Goal: Information Seeking & Learning: Find specific fact

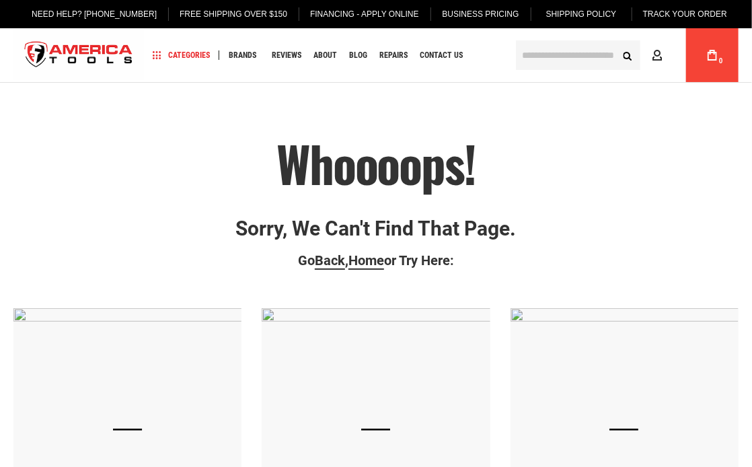
click at [556, 54] on input "text" at bounding box center [578, 55] width 124 height 30
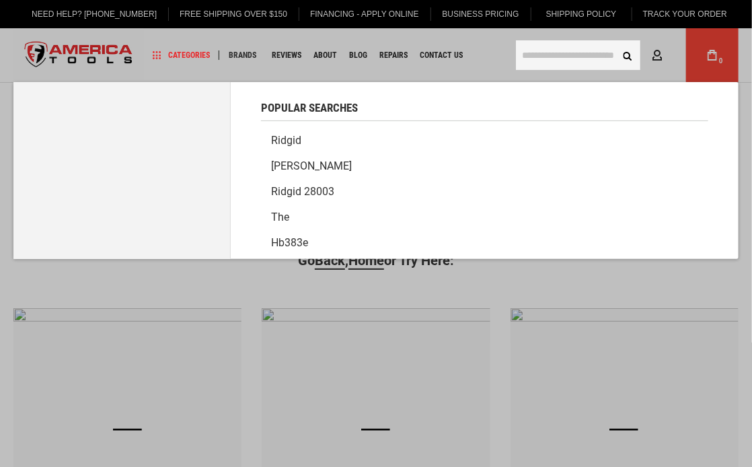
paste input "*****"
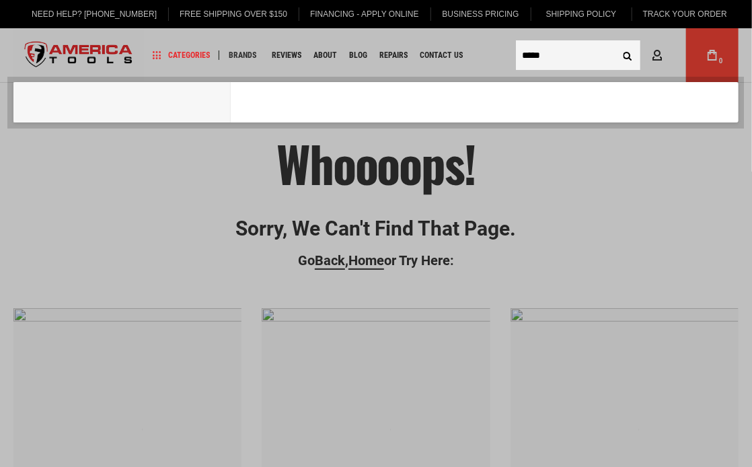
type input "*****"
click at [615, 42] on button "Search" at bounding box center [628, 55] width 26 height 26
